Goal: Task Accomplishment & Management: Use online tool/utility

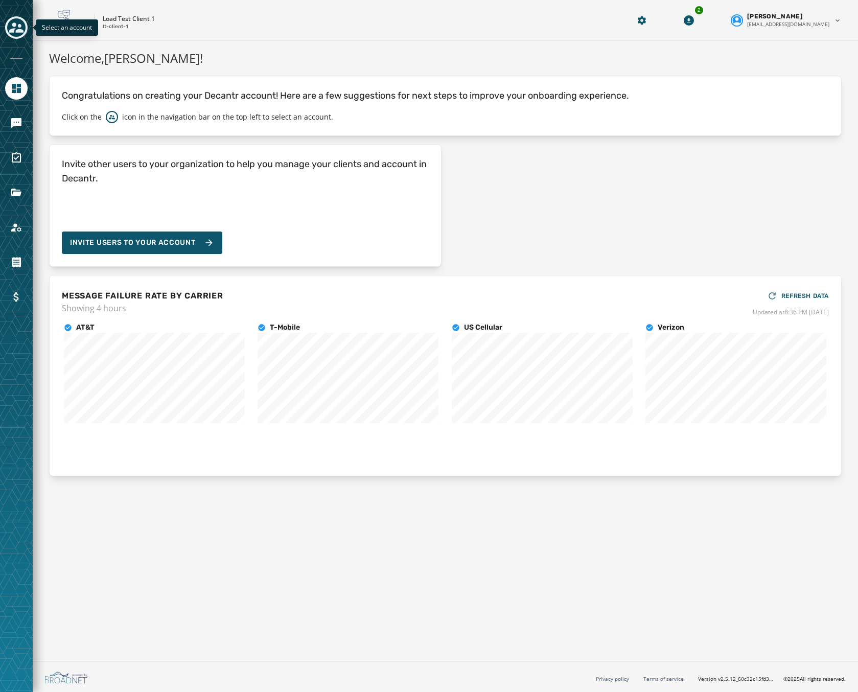
click at [20, 28] on icon "Toggle account select drawer" at bounding box center [16, 27] width 14 height 14
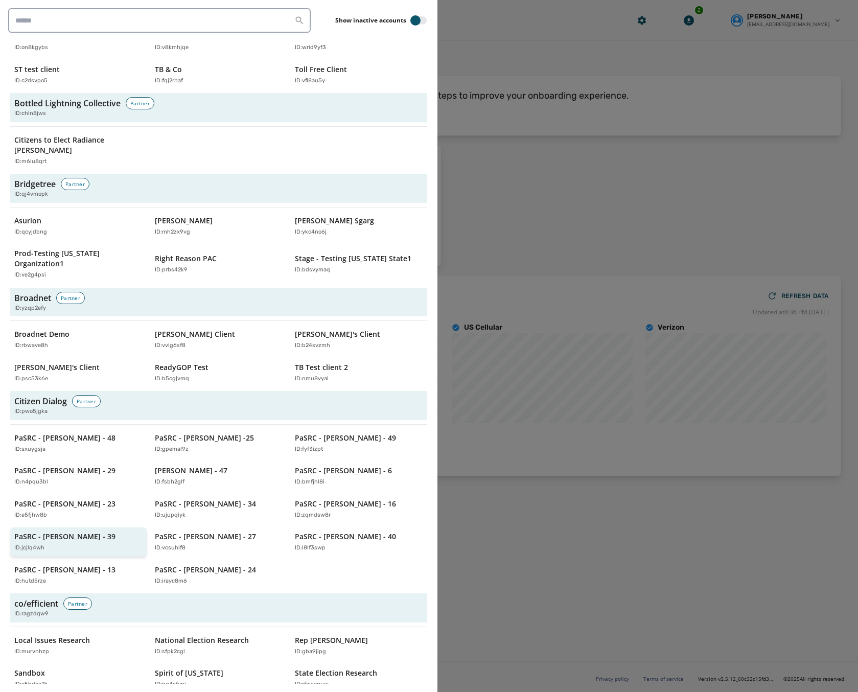
scroll to position [460, 0]
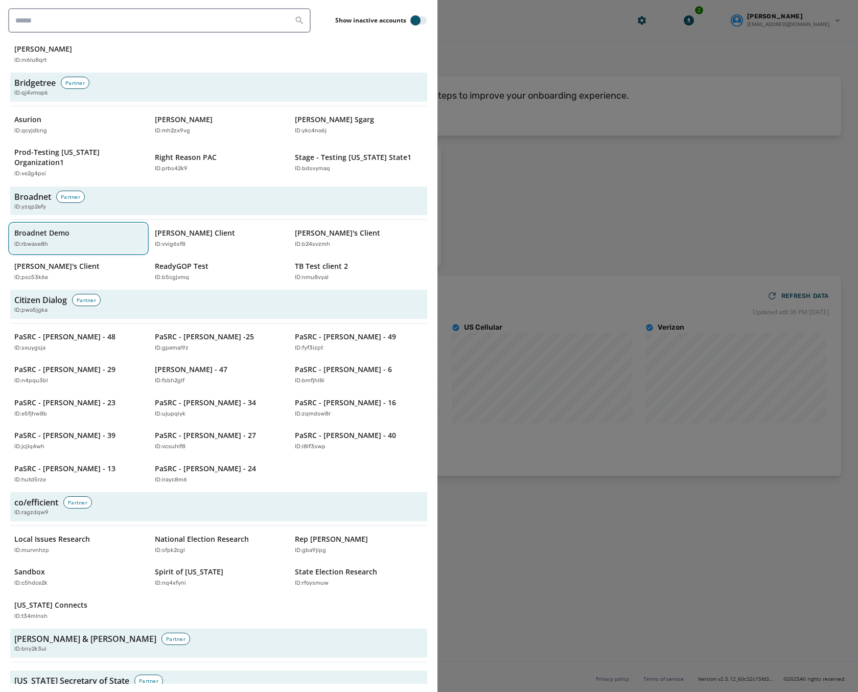
click at [56, 228] on p "Broadnet Demo" at bounding box center [41, 233] width 55 height 10
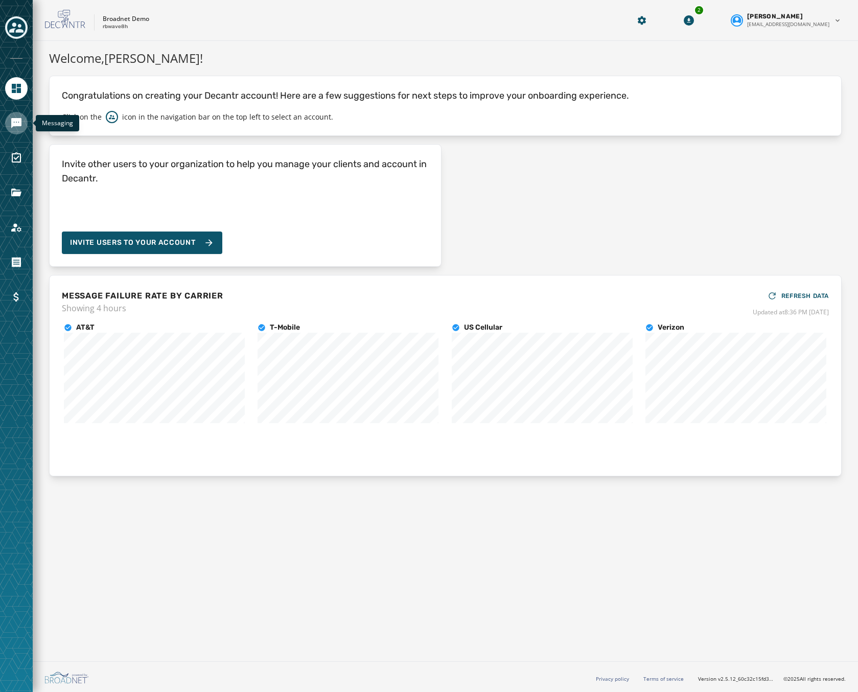
click at [10, 121] on link "Navigate to Messaging" at bounding box center [16, 123] width 22 height 22
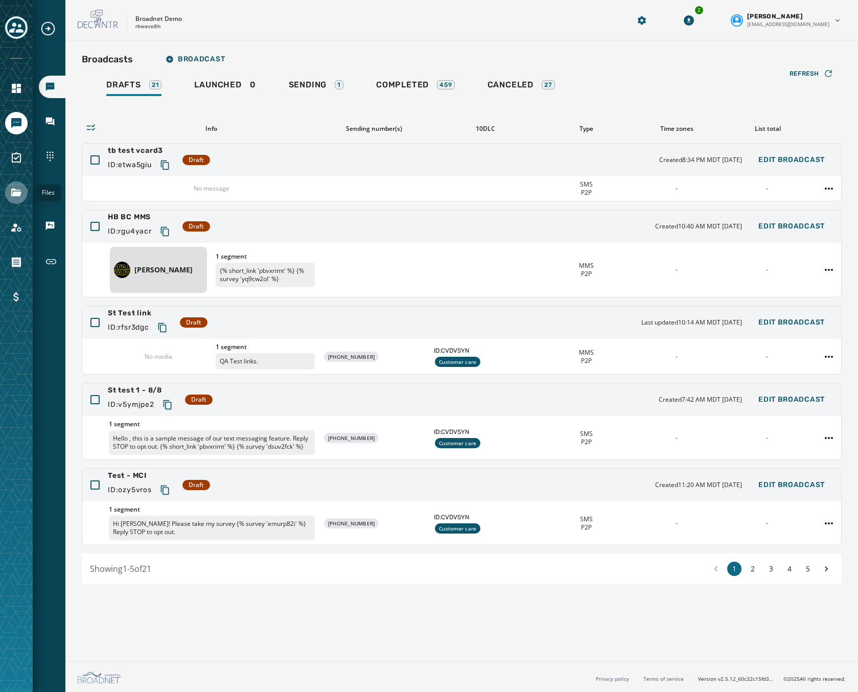
click at [18, 194] on icon "Navigate to Files" at bounding box center [16, 192] width 10 height 8
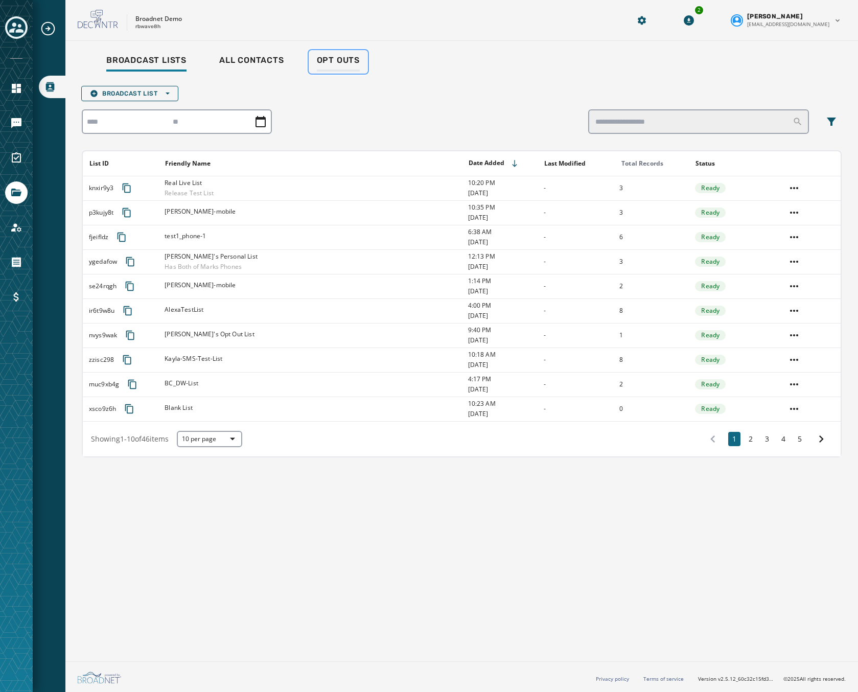
click at [336, 60] on span "Opt Outs" at bounding box center [338, 60] width 43 height 10
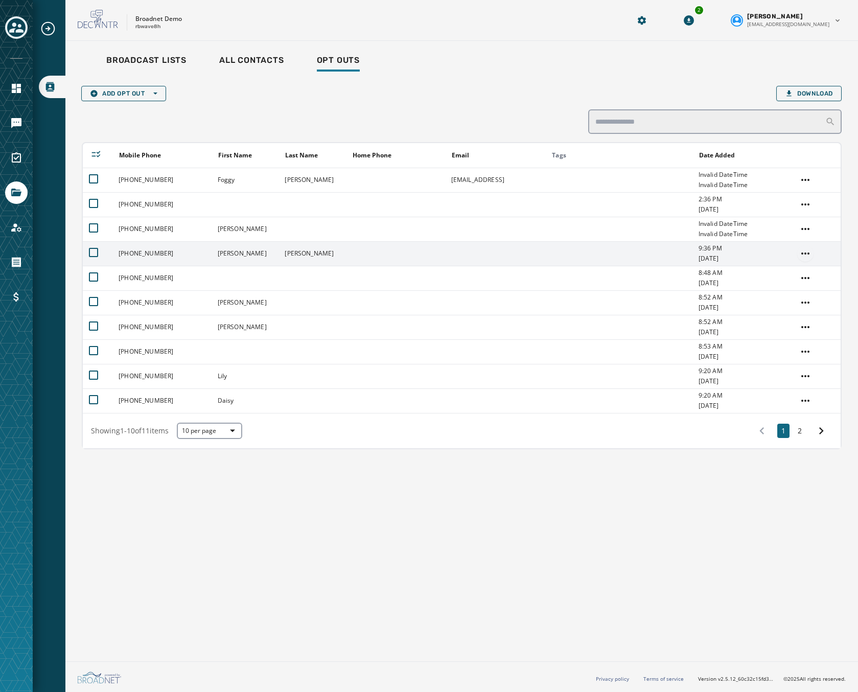
click at [806, 252] on html "Broadcast Lists Skip To Main Content Broadnet Demo rbwave8h 2 [PERSON_NAME] [EM…" at bounding box center [429, 346] width 858 height 692
click at [801, 311] on div "Opt In" at bounding box center [804, 306] width 36 height 16
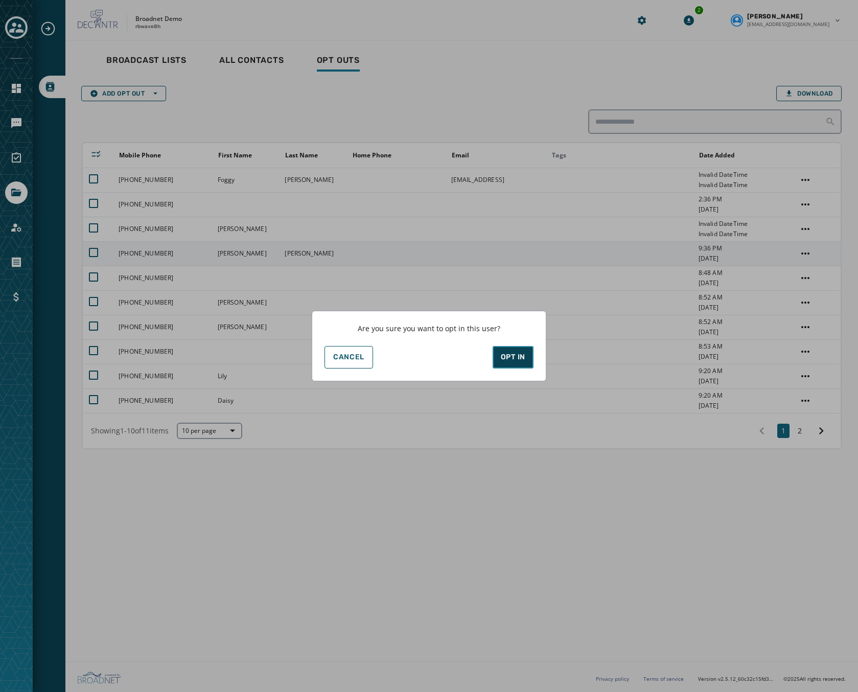
click at [514, 362] on div "Opt In" at bounding box center [513, 357] width 25 height 10
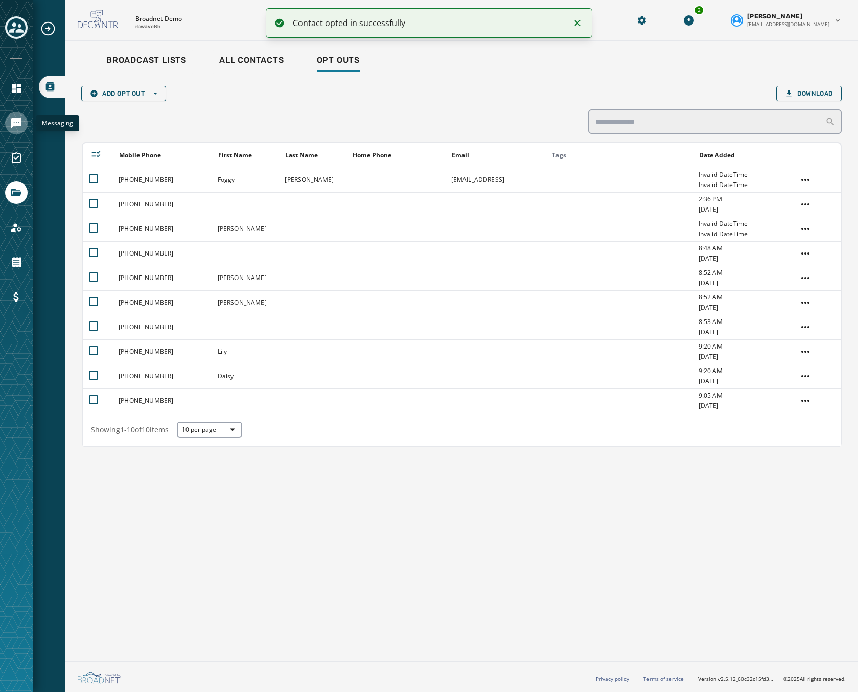
click at [18, 125] on icon "Navigate to Messaging" at bounding box center [16, 123] width 10 height 10
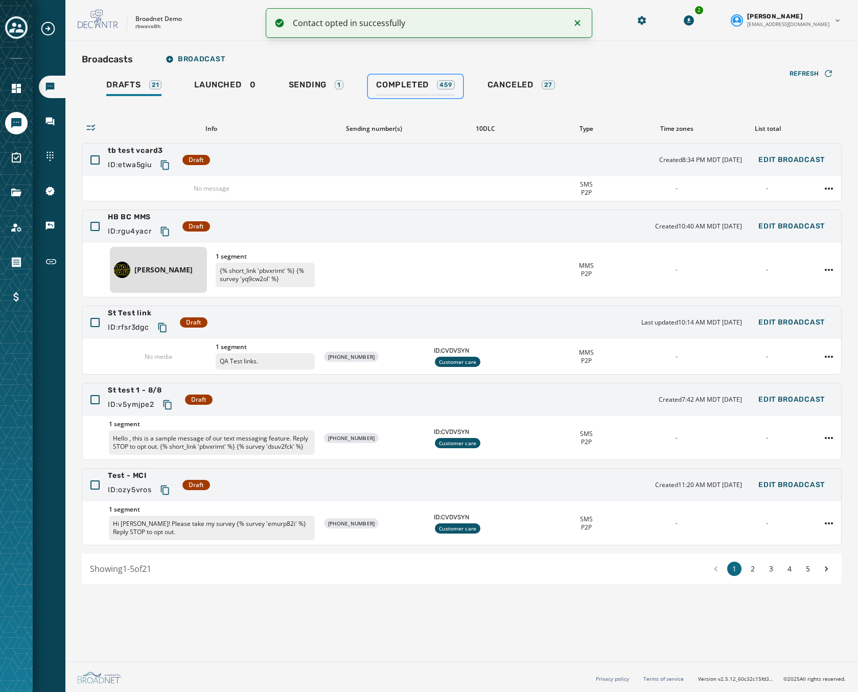
click at [407, 86] on span "Completed" at bounding box center [402, 85] width 53 height 10
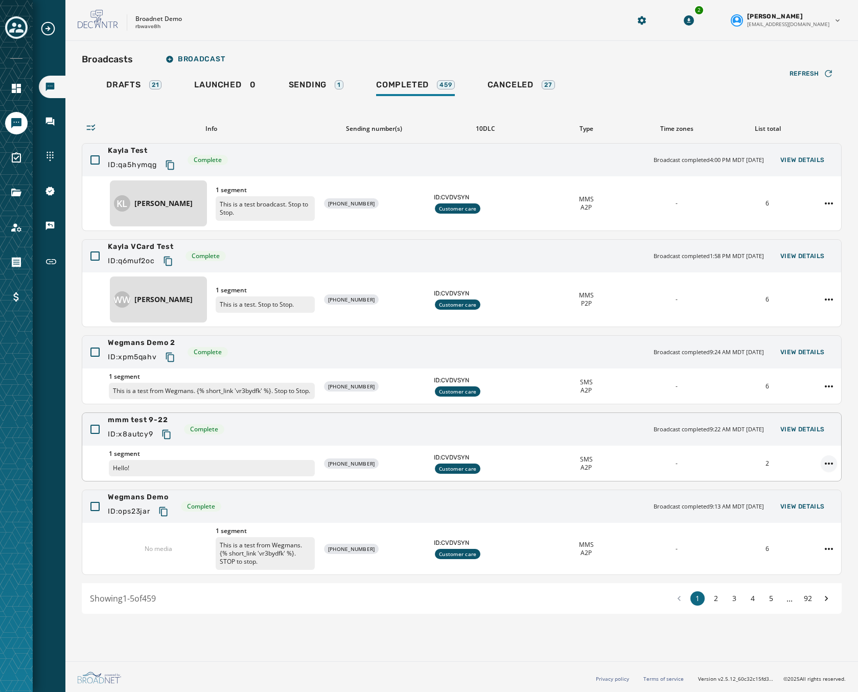
click at [825, 469] on html "Broadcasts Inbox Sending Numbers 10DLC Registration Keywords & Responders Short…" at bounding box center [429, 346] width 858 height 692
click at [797, 490] on div "Duplicate Broadcast" at bounding box center [800, 488] width 74 height 16
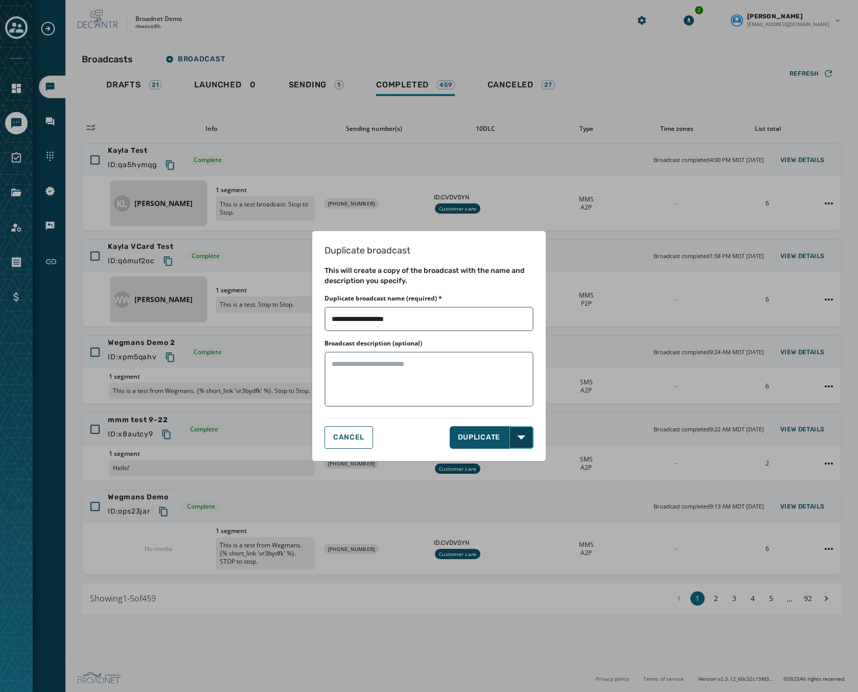
click at [513, 436] on button "Open options" at bounding box center [521, 437] width 25 height 22
click at [479, 455] on span "DUPLICATE & EDIT" at bounding box center [492, 460] width 69 height 10
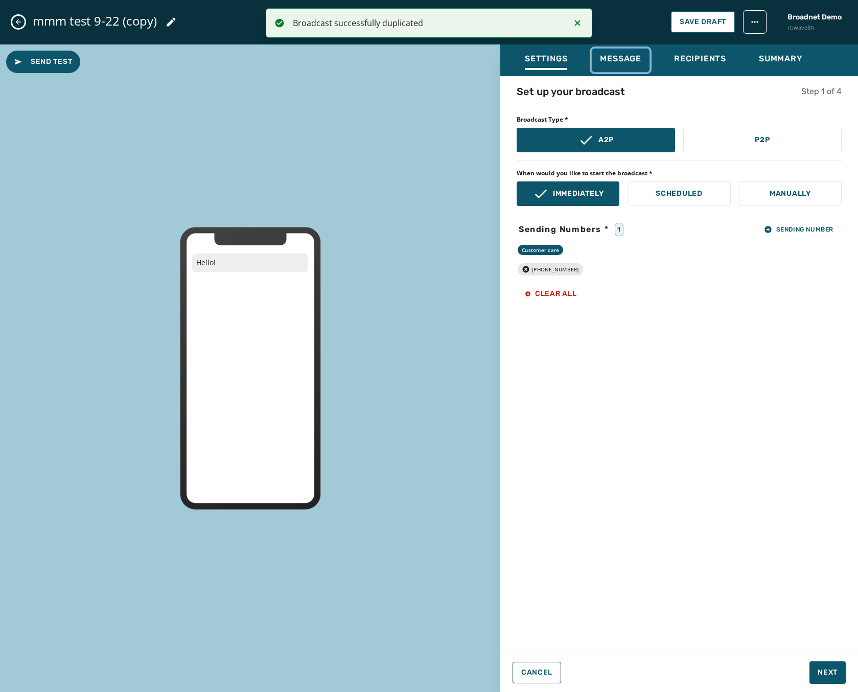
click at [642, 52] on button "Message" at bounding box center [621, 60] width 58 height 23
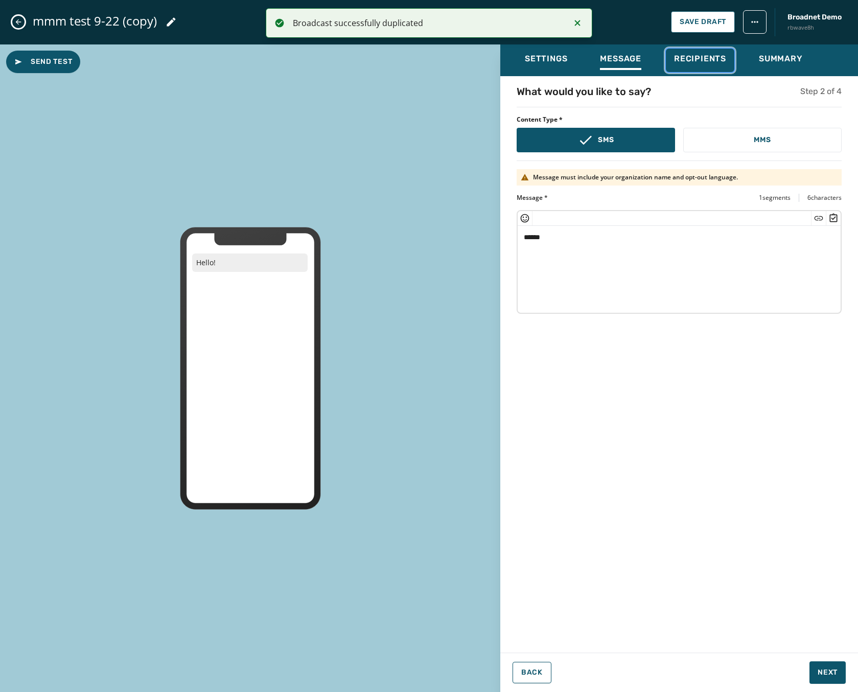
click at [694, 57] on span "Recipients" at bounding box center [700, 59] width 52 height 10
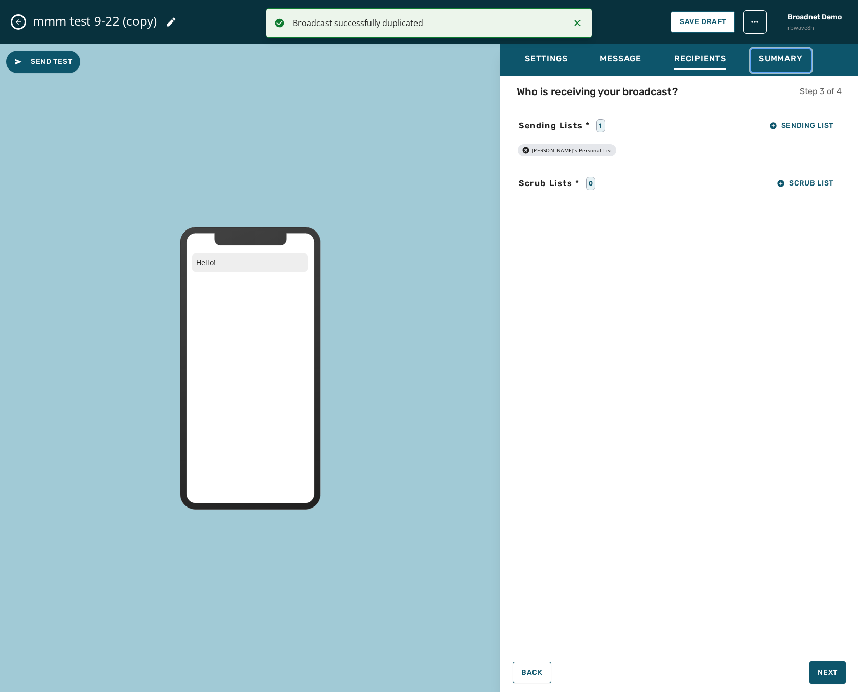
click at [764, 65] on div "Summary" at bounding box center [781, 62] width 44 height 16
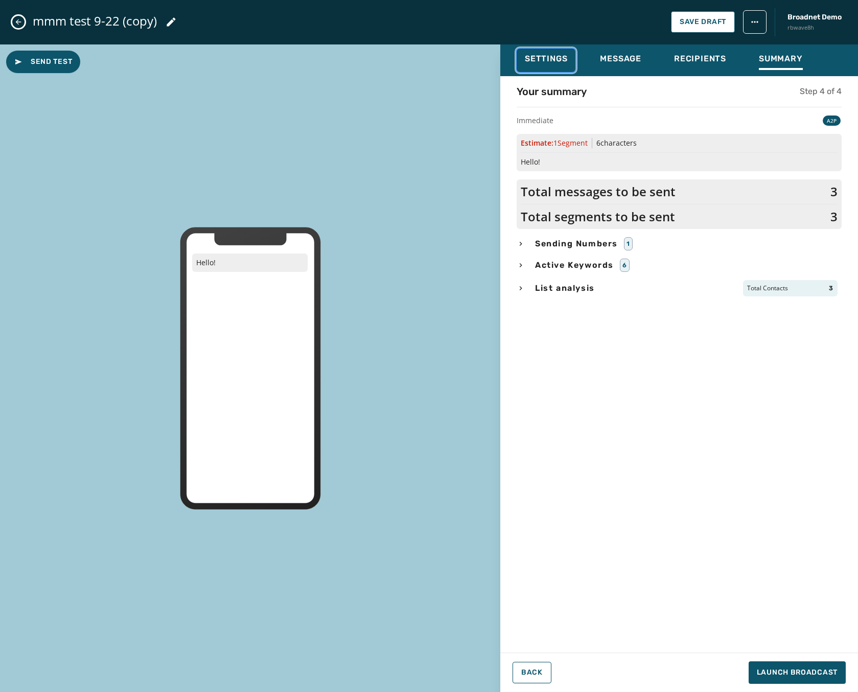
click at [558, 52] on button "Settings" at bounding box center [545, 60] width 59 height 23
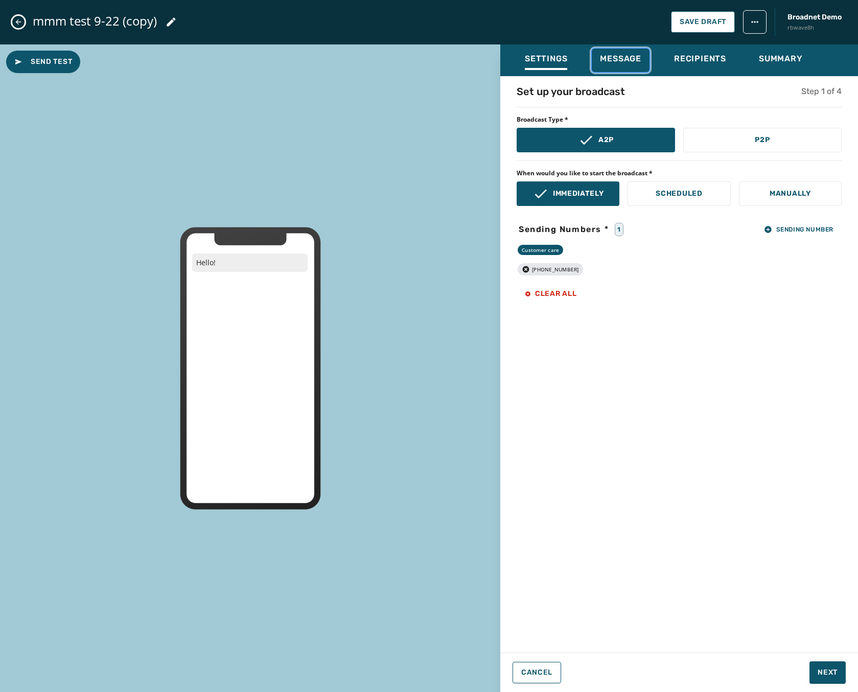
click at [603, 49] on button "Message" at bounding box center [621, 60] width 58 height 23
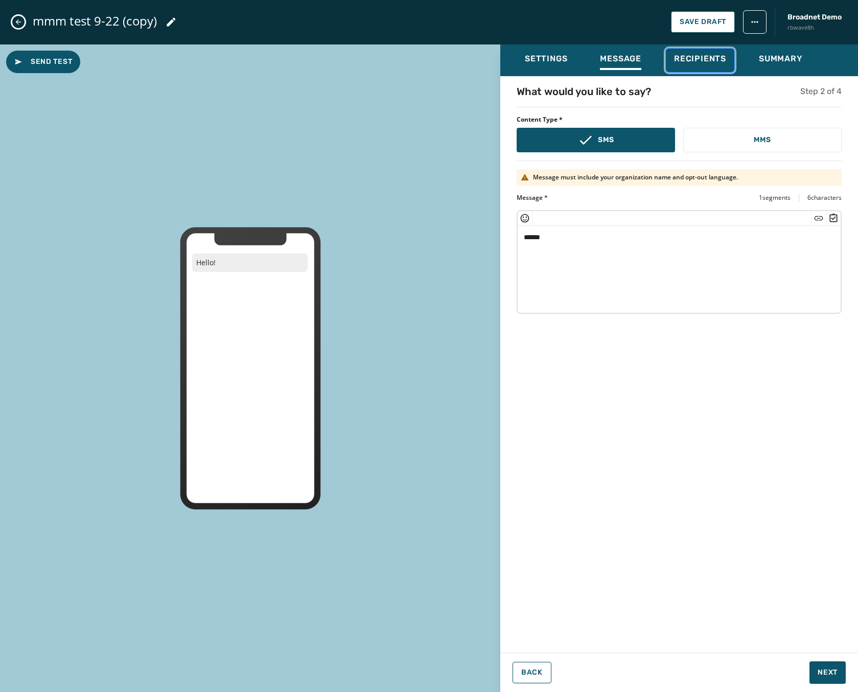
click at [698, 64] on div "Recipients" at bounding box center [700, 62] width 52 height 16
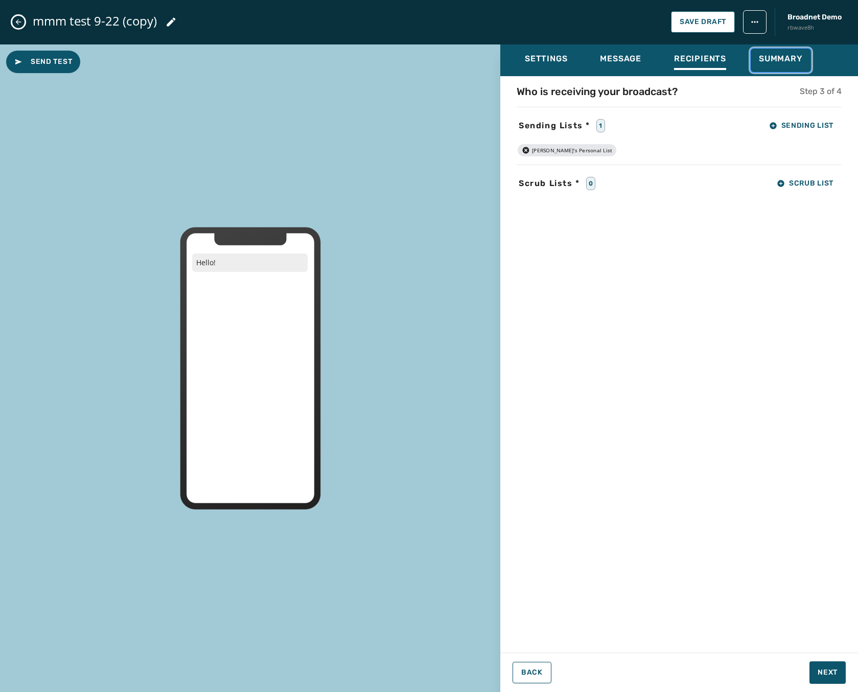
click at [780, 61] on span "Summary" at bounding box center [781, 59] width 44 height 10
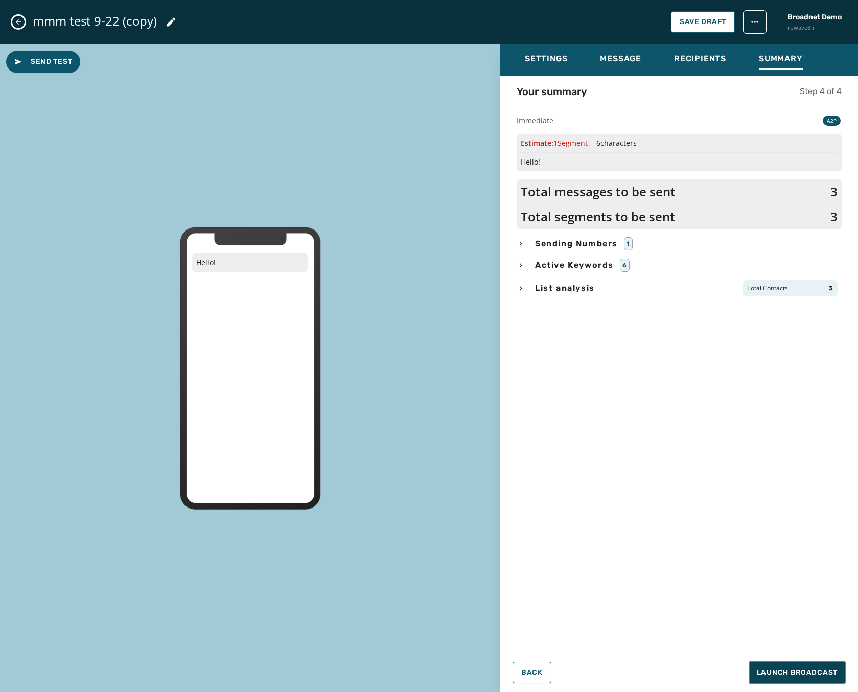
click at [798, 671] on span "Launch Broadcast" at bounding box center [797, 672] width 81 height 10
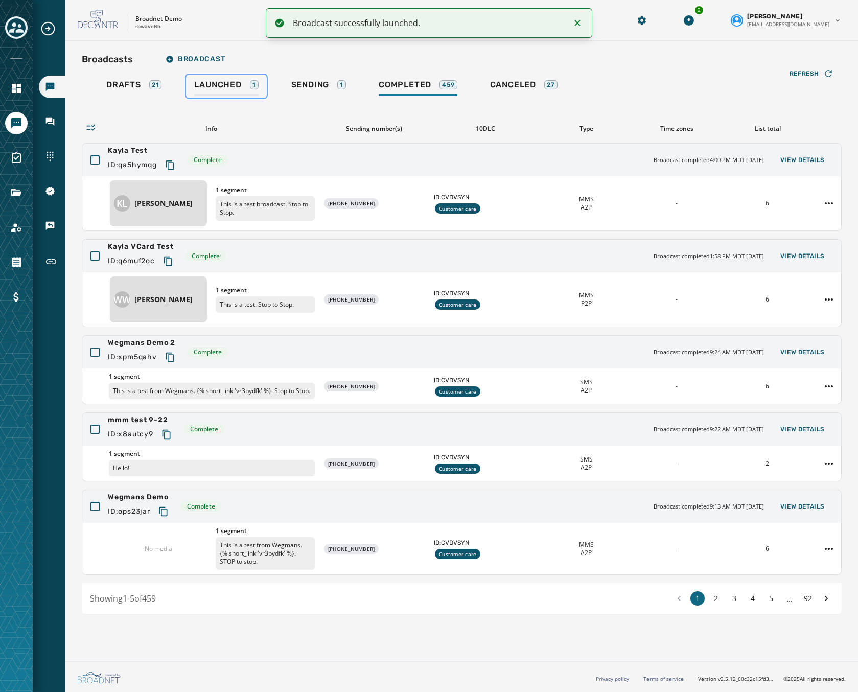
click at [218, 83] on span "Launched" at bounding box center [217, 85] width 47 height 10
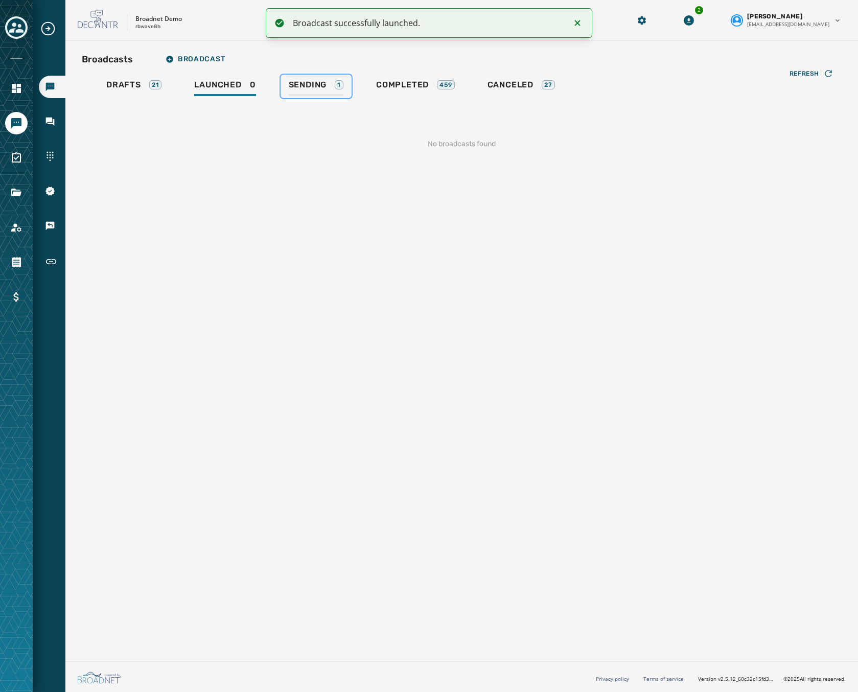
click at [315, 88] on span "Sending" at bounding box center [308, 85] width 38 height 10
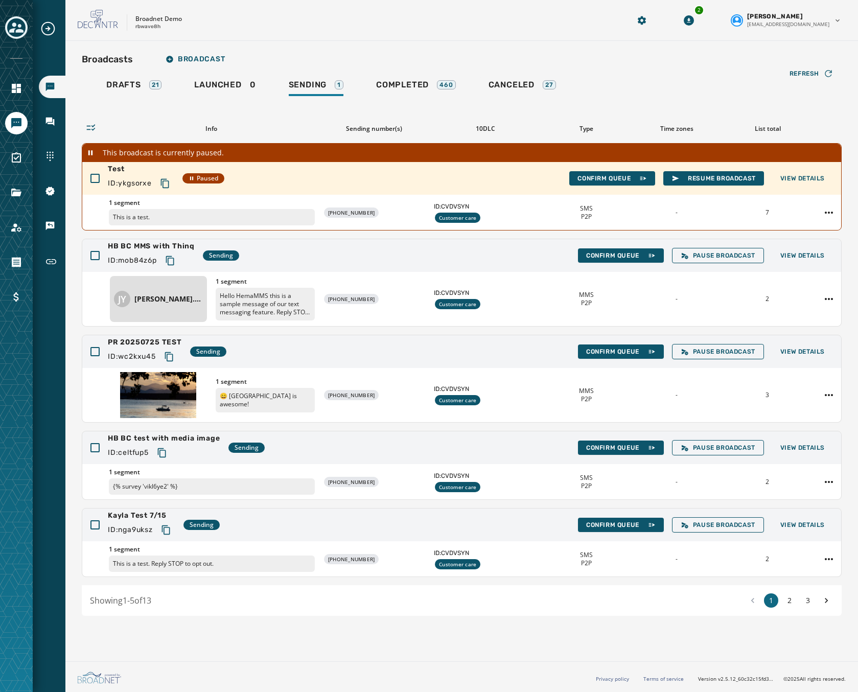
click at [414, 72] on div "Broadcasts Broadcast Drafts 21 Launched 0 Sending 1 Completed 460 Canceled 27 R…" at bounding box center [462, 332] width 760 height 567
click at [413, 84] on span "Completed" at bounding box center [402, 85] width 53 height 10
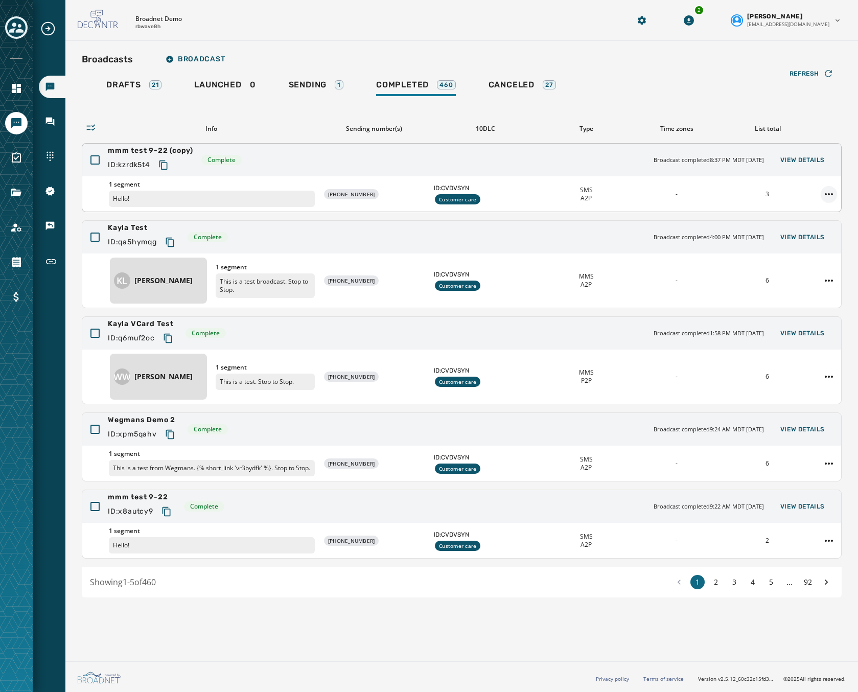
click at [832, 192] on html "Broadcasts Inbox Sending Numbers 10DLC Registration Keywords & Responders Short…" at bounding box center [429, 346] width 858 height 692
click at [818, 215] on div "Duplicate Broadcast" at bounding box center [800, 210] width 74 height 16
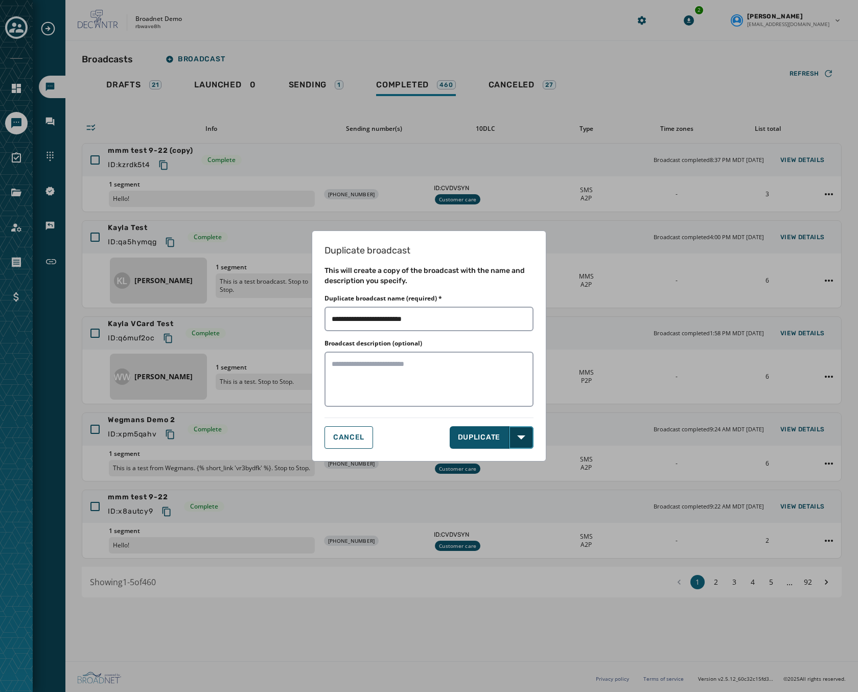
click at [517, 439] on icon "button" at bounding box center [521, 437] width 8 height 8
click at [482, 459] on span "DUPLICATE & EDIT" at bounding box center [492, 460] width 69 height 10
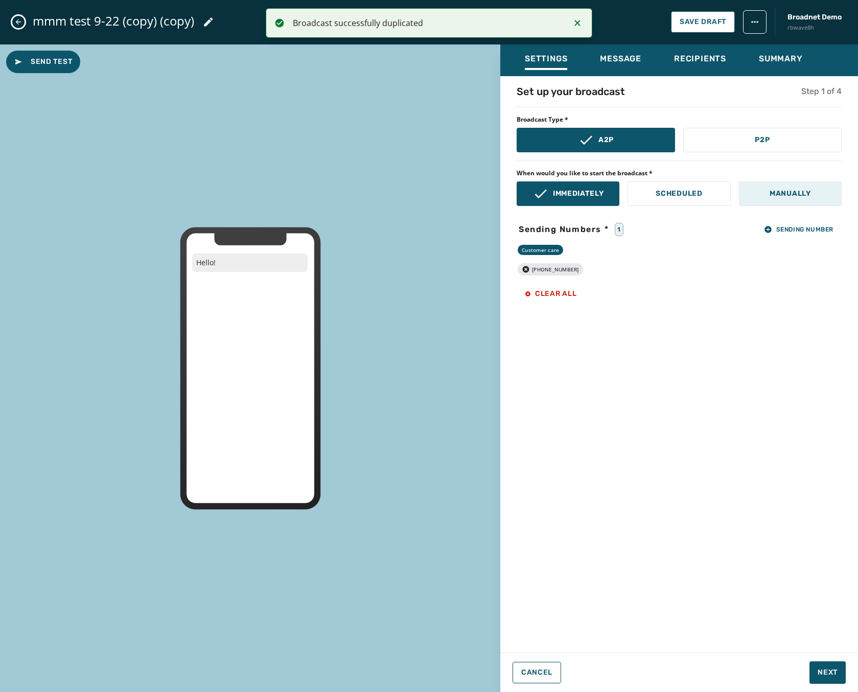
click at [783, 198] on p "Manually" at bounding box center [789, 193] width 41 height 10
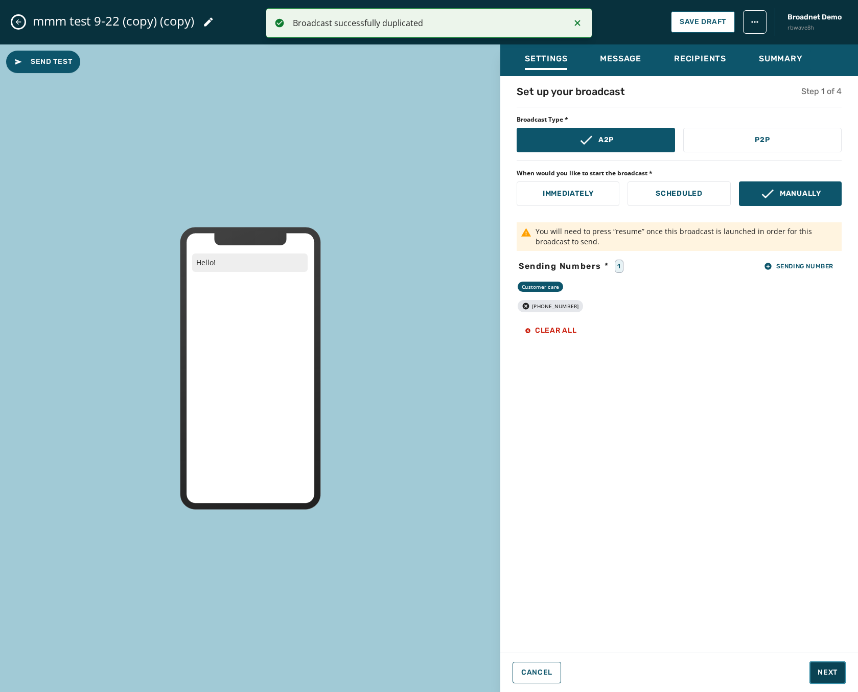
click at [820, 672] on span "Next" at bounding box center [827, 672] width 20 height 10
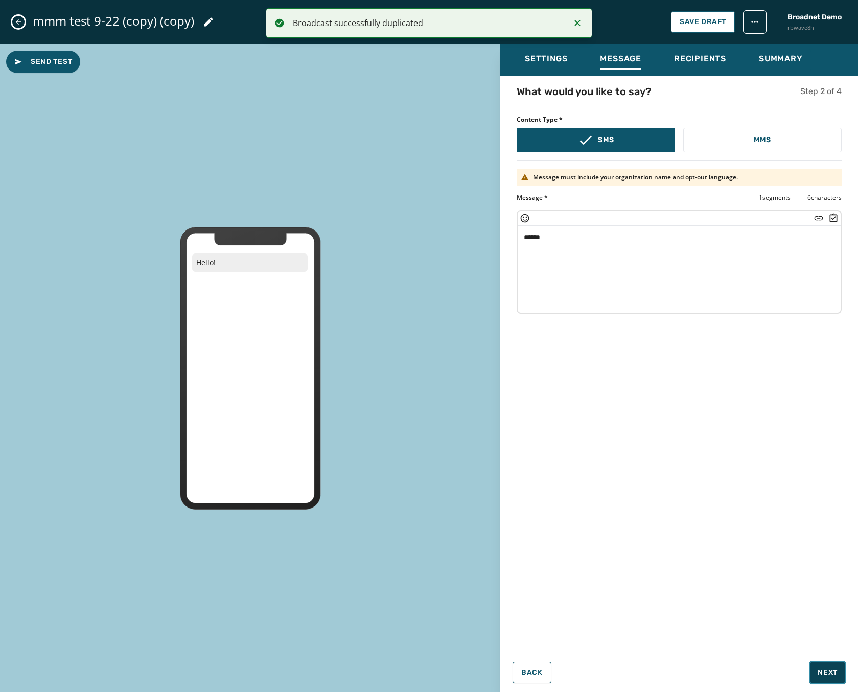
click at [820, 672] on span "Next" at bounding box center [827, 672] width 20 height 10
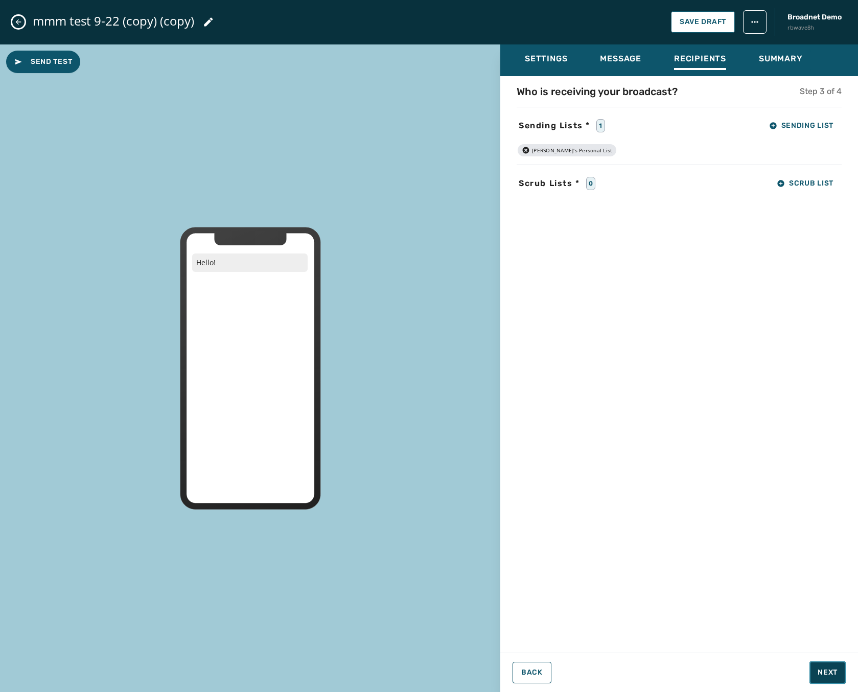
click at [820, 672] on span "Next" at bounding box center [827, 672] width 20 height 10
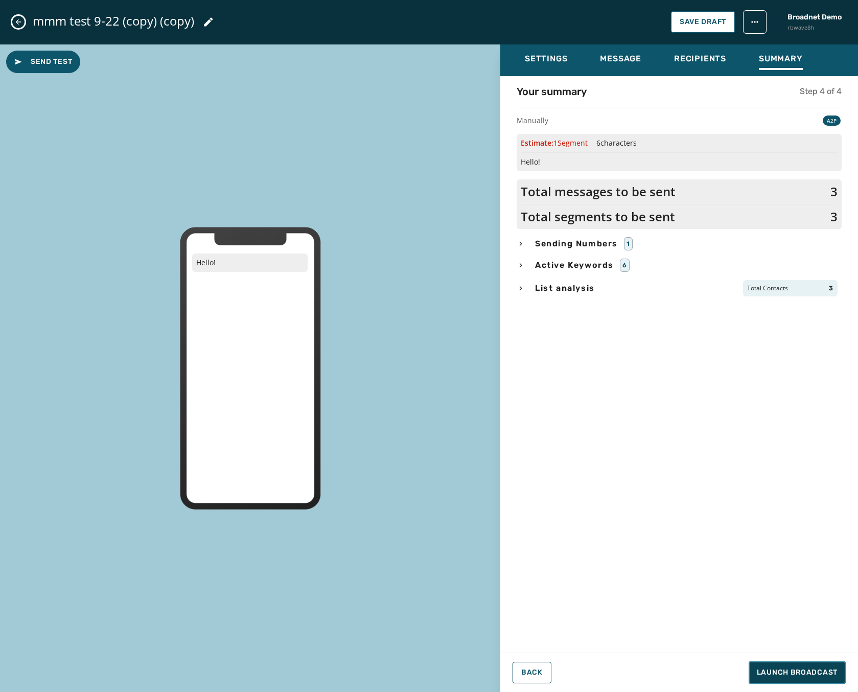
click at [820, 672] on span "Launch Broadcast" at bounding box center [797, 672] width 81 height 10
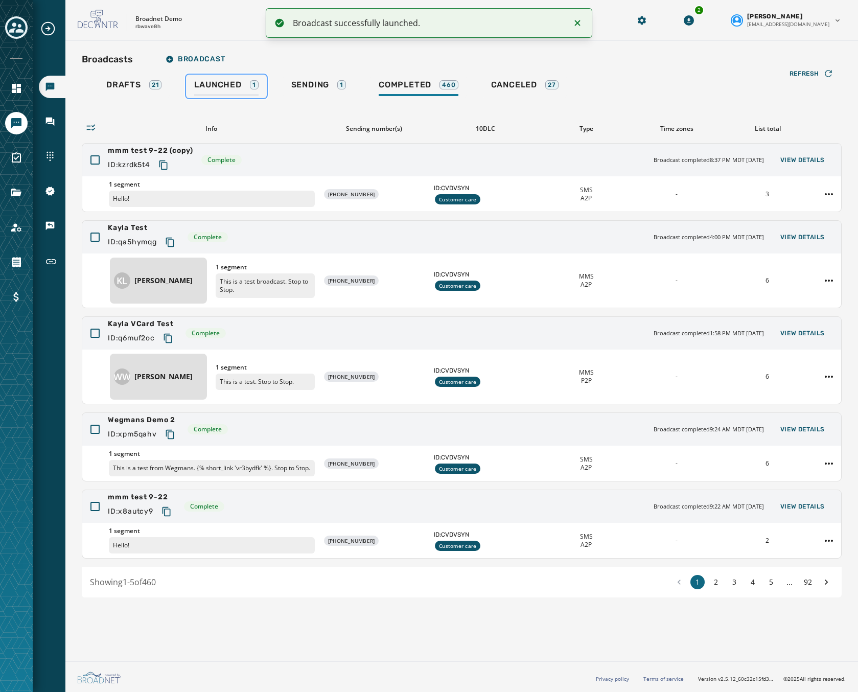
click at [211, 81] on span "Launched" at bounding box center [217, 85] width 47 height 10
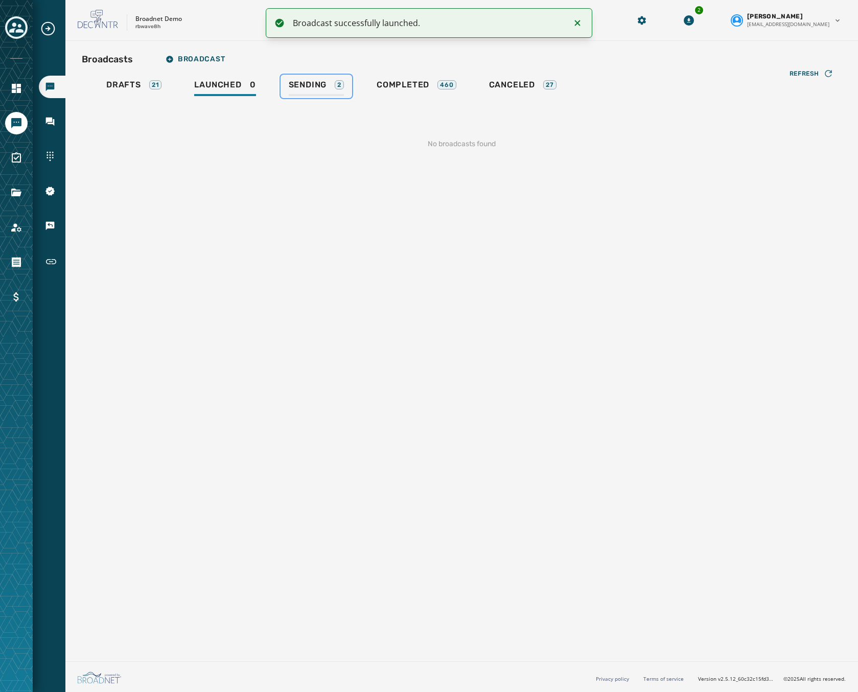
click at [302, 85] on span "Sending" at bounding box center [308, 85] width 38 height 10
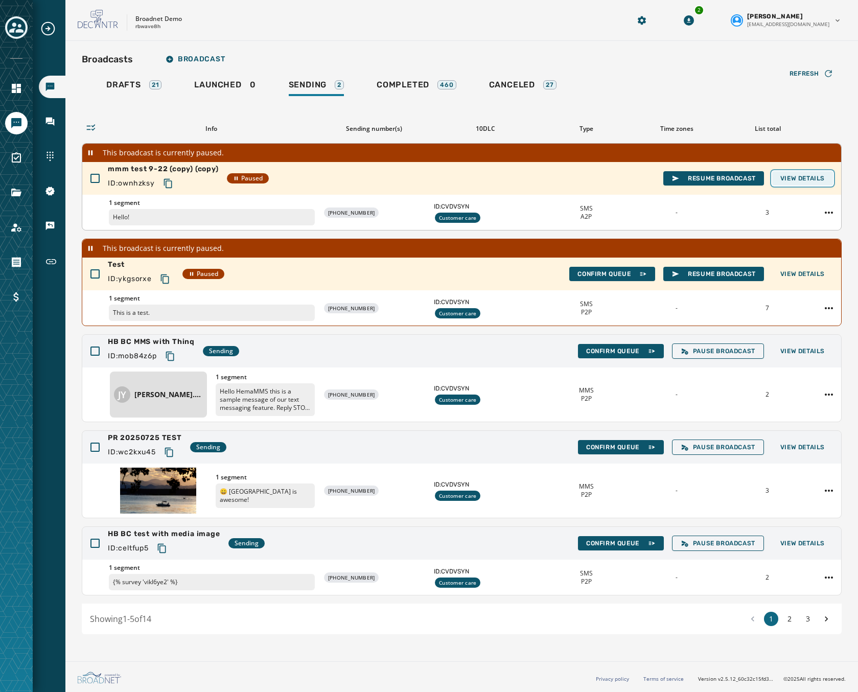
click at [827, 183] on button "View Details" at bounding box center [802, 178] width 61 height 14
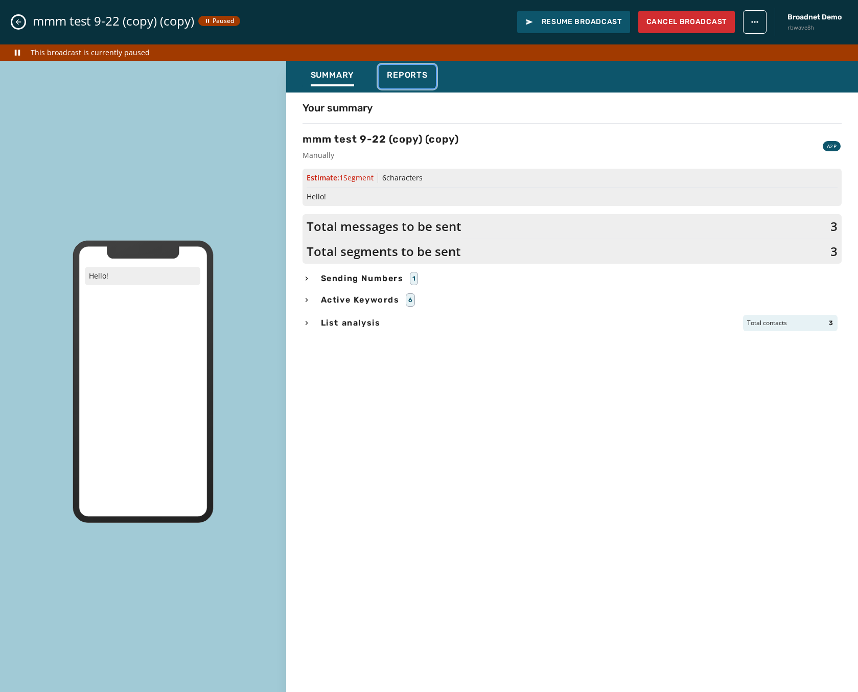
click at [386, 70] on button "Reports" at bounding box center [407, 76] width 57 height 23
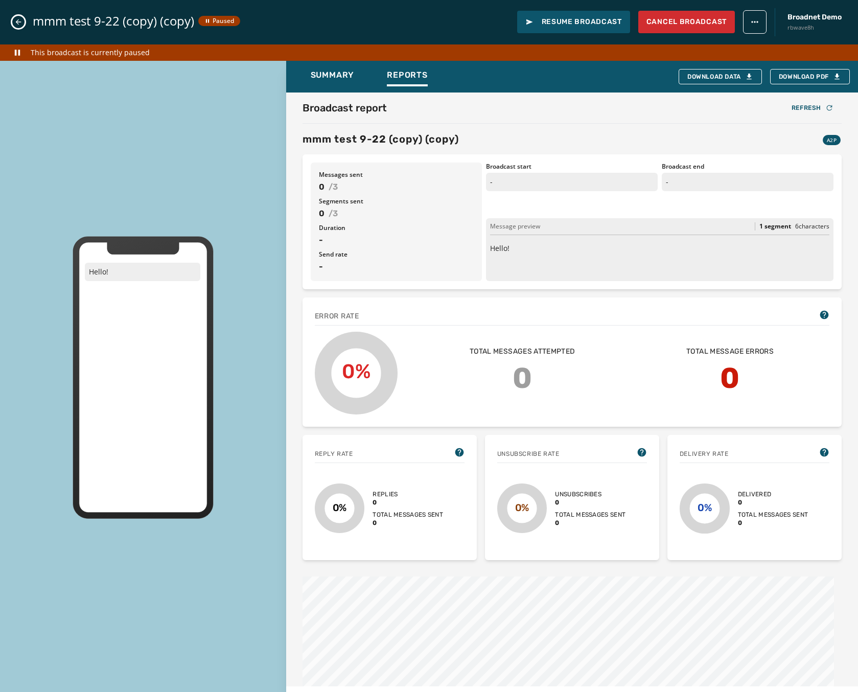
click at [16, 23] on icon "Close admin drawer" at bounding box center [18, 22] width 8 height 8
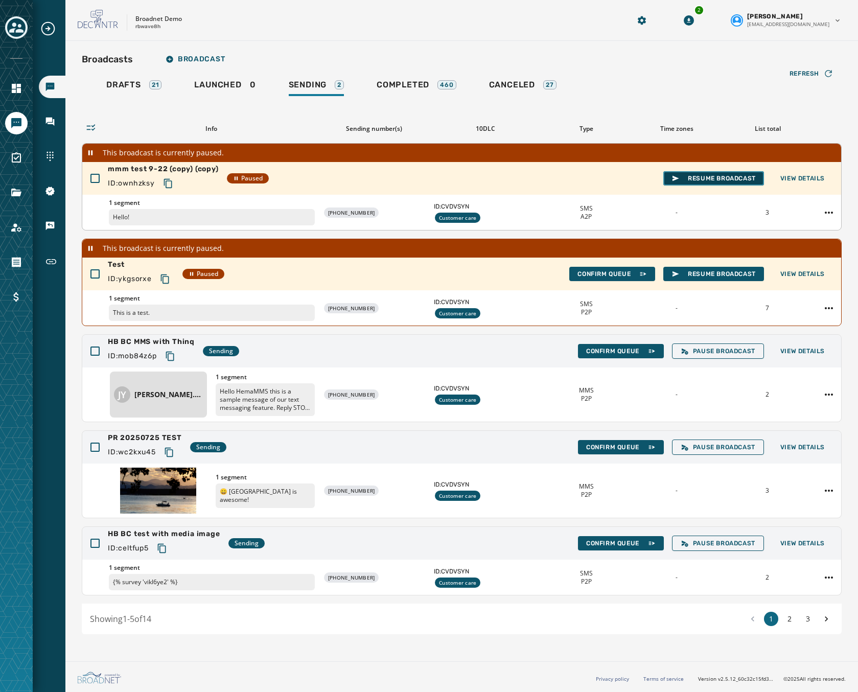
click at [735, 184] on button "Resume Broadcast" at bounding box center [713, 178] width 101 height 14
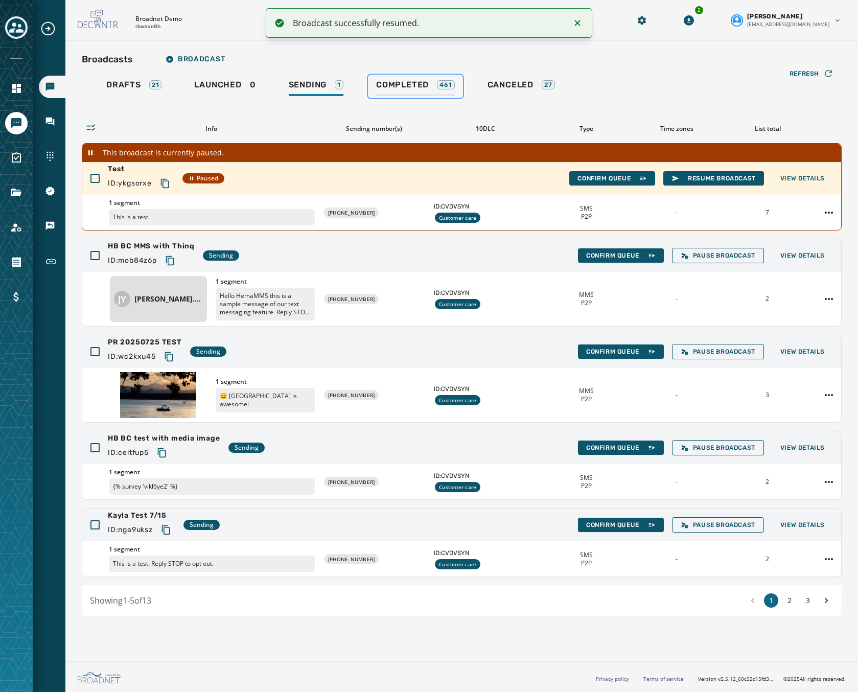
click at [421, 87] on span "Completed" at bounding box center [402, 85] width 53 height 10
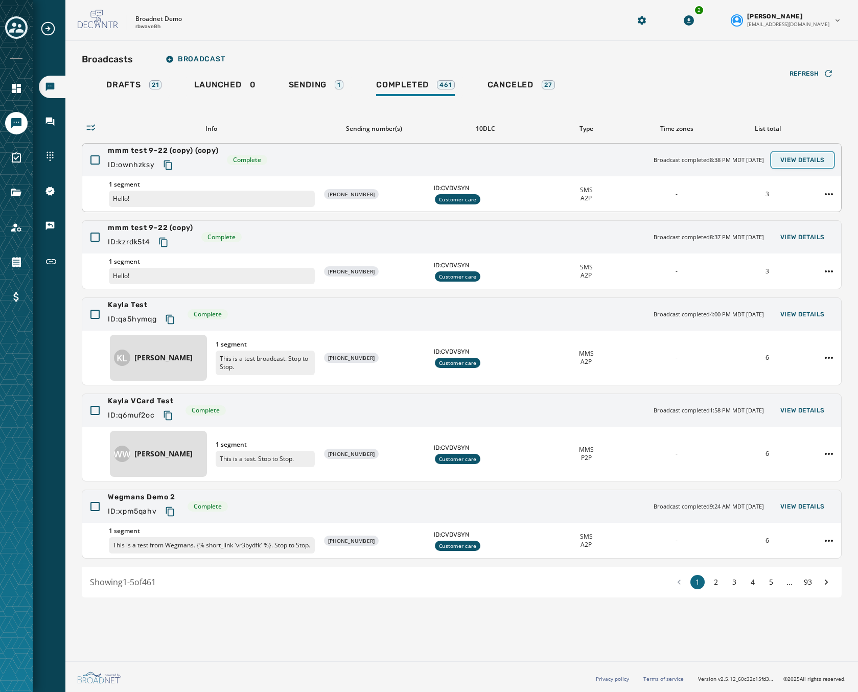
click at [794, 157] on span "View Details" at bounding box center [802, 160] width 44 height 8
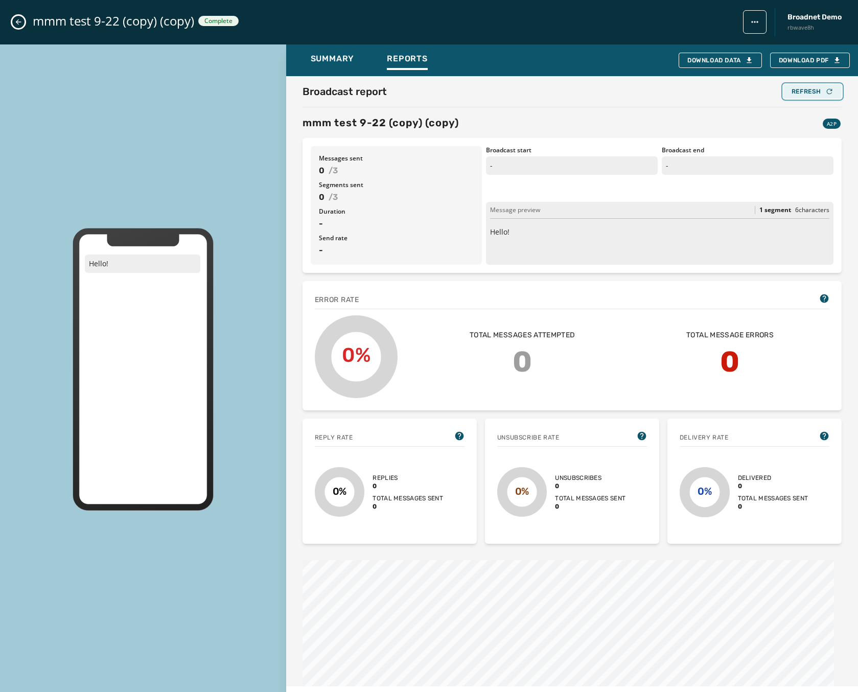
click at [812, 97] on button "Refresh" at bounding box center [812, 91] width 58 height 14
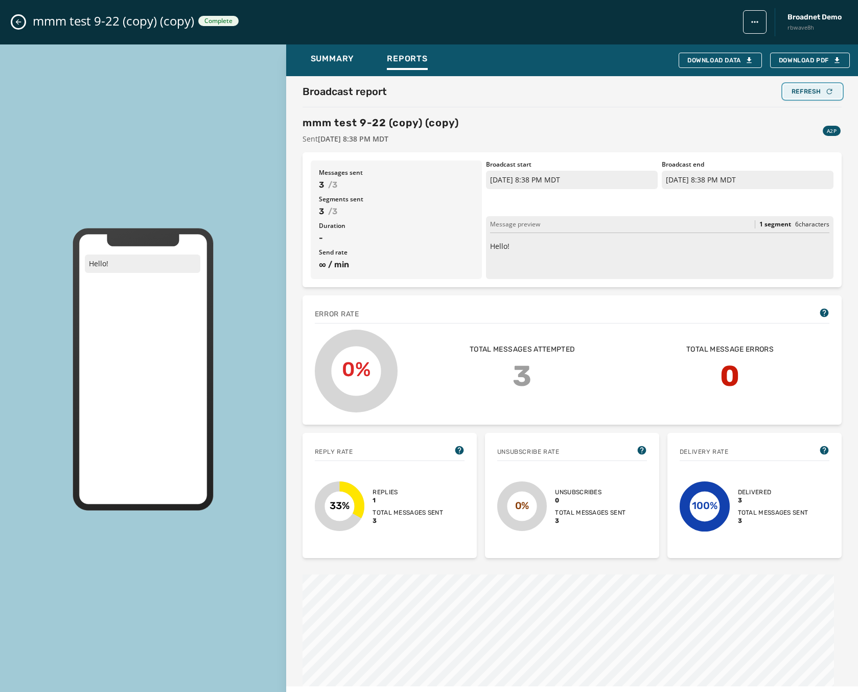
click at [809, 91] on div "Refresh" at bounding box center [812, 91] width 42 height 8
click at [12, 22] on button "Close admin drawer" at bounding box center [18, 22] width 12 height 12
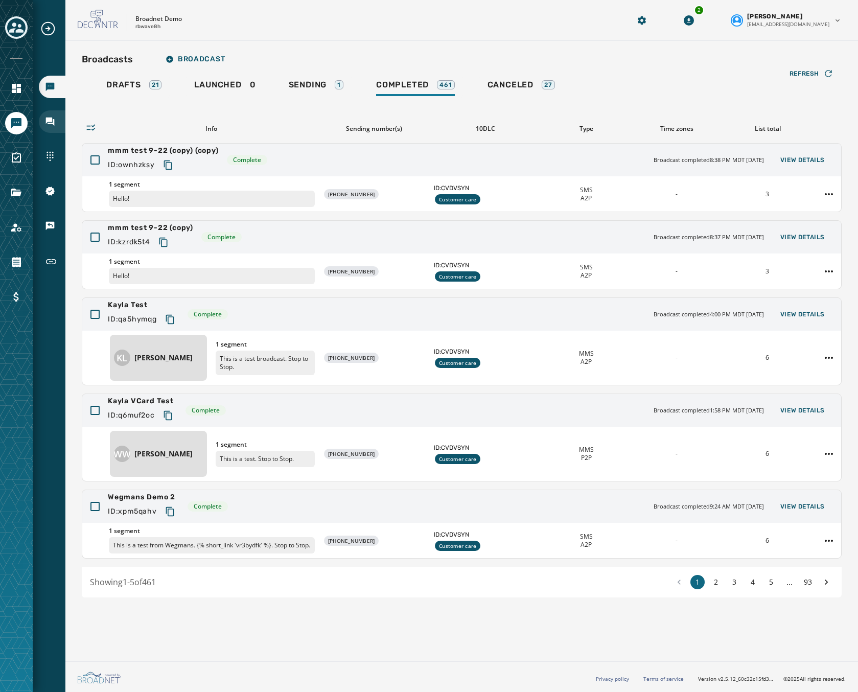
click at [53, 119] on icon "Navigate to Inbox" at bounding box center [50, 121] width 10 height 10
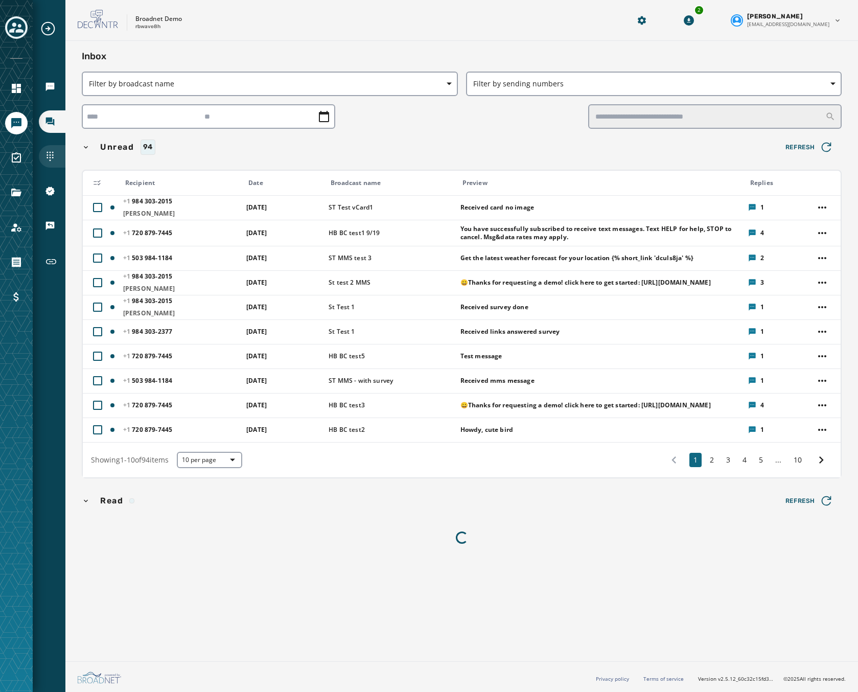
click at [43, 154] on div "Sending Numbers" at bounding box center [52, 156] width 27 height 22
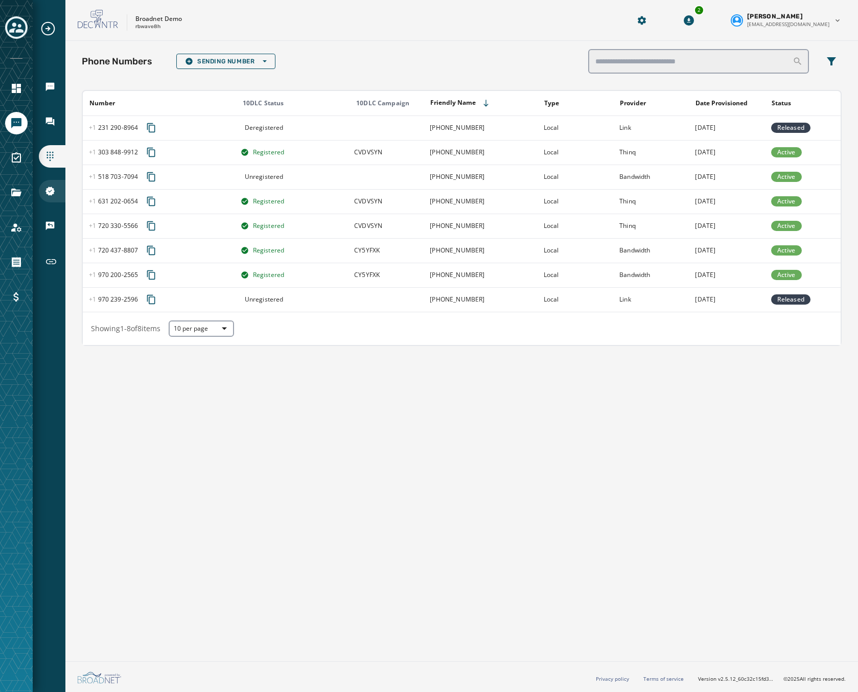
click at [46, 187] on icon "Navigate to 10DLC Registration" at bounding box center [50, 191] width 10 height 10
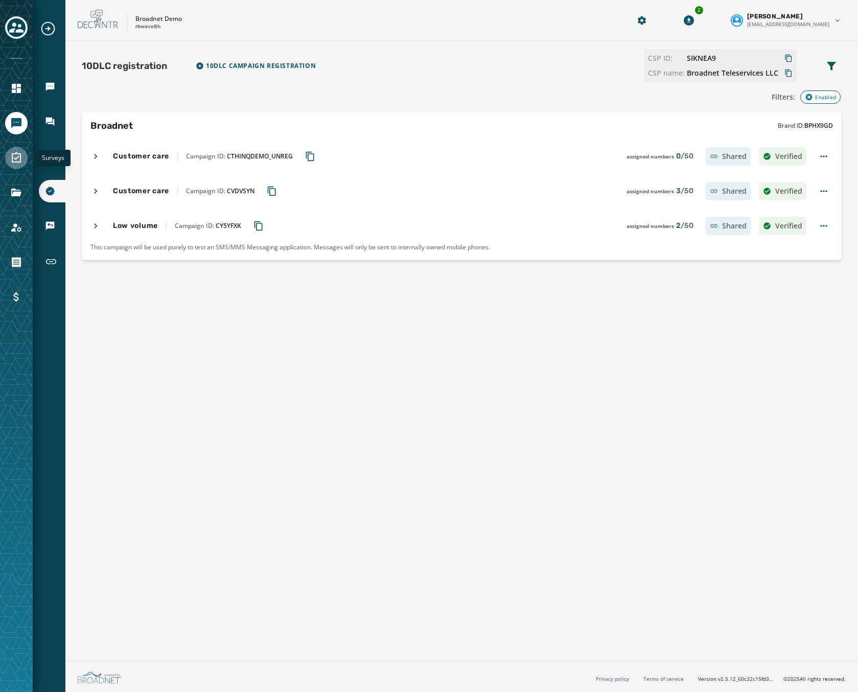
click at [17, 147] on link "Navigate to Surveys" at bounding box center [16, 158] width 22 height 22
